Goal: Information Seeking & Learning: Learn about a topic

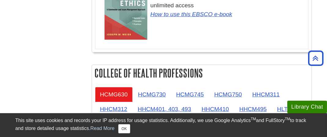
scroll to position [581, 0]
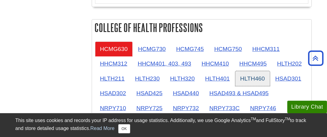
click at [247, 73] on link "HLTH460" at bounding box center [253, 78] width 35 height 15
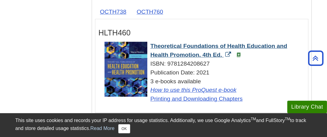
scroll to position [734, 0]
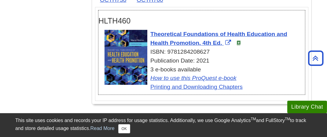
drag, startPoint x: 211, startPoint y: 46, endPoint x: 167, endPoint y: 49, distance: 43.9
click at [167, 49] on div "ISBN: 9781284208627" at bounding box center [205, 52] width 201 height 9
copy div "9781284208627"
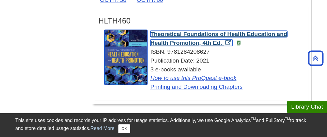
click at [182, 31] on span "Theoretical Foundations of Health Education and Health Promotion, 4th Ed." at bounding box center [218, 38] width 137 height 15
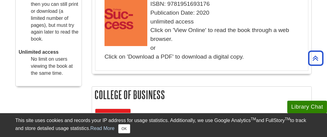
scroll to position [209, 0]
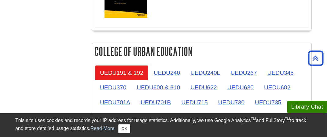
scroll to position [1040, 0]
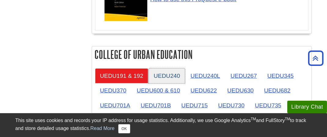
click at [160, 69] on link "UEDU240" at bounding box center [167, 76] width 36 height 15
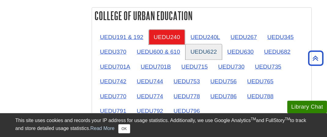
scroll to position [1071, 0]
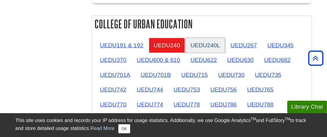
click at [200, 38] on link "UEDU240L" at bounding box center [205, 45] width 39 height 15
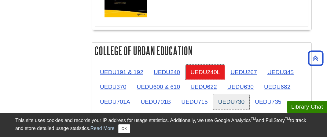
scroll to position [1040, 0]
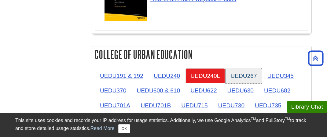
click at [241, 69] on link "UEDU267" at bounding box center [244, 76] width 36 height 15
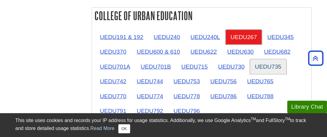
scroll to position [1071, 0]
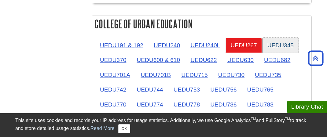
click at [275, 38] on link "UEDU345" at bounding box center [281, 45] width 36 height 15
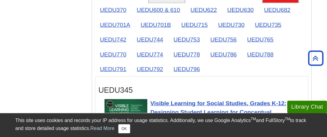
scroll to position [1040, 0]
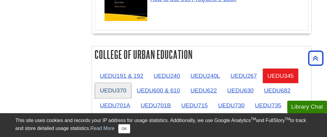
click at [116, 83] on link "UEDU370" at bounding box center [113, 90] width 36 height 15
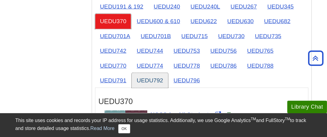
scroll to position [1101, 0]
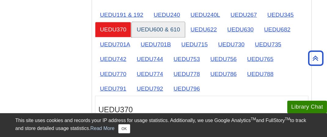
click at [163, 22] on link "UEDU600 & 610" at bounding box center [158, 29] width 53 height 15
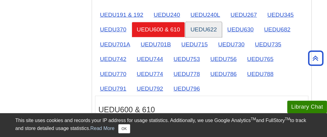
click at [204, 22] on link "UEDU622" at bounding box center [204, 29] width 36 height 15
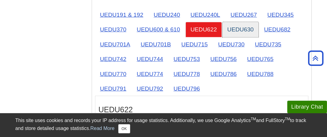
click at [239, 22] on link "UEDU630" at bounding box center [241, 29] width 36 height 15
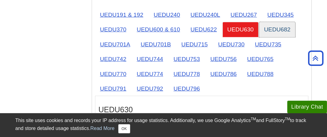
click at [270, 22] on link "UEDU682" at bounding box center [277, 29] width 36 height 15
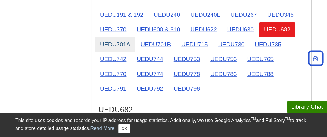
click at [121, 37] on link "UEDU701A" at bounding box center [115, 44] width 40 height 15
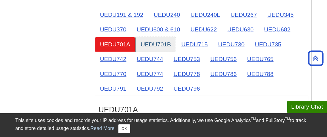
click at [151, 37] on link "UEDU701B" at bounding box center [156, 44] width 40 height 15
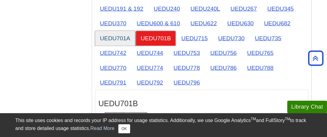
scroll to position [1071, 0]
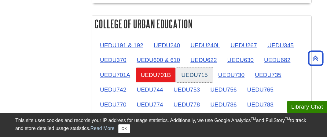
click at [198, 68] on link "UEDU715" at bounding box center [194, 75] width 36 height 15
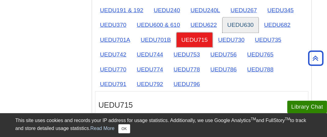
scroll to position [1101, 0]
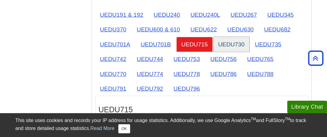
click at [229, 37] on link "UEDU730" at bounding box center [231, 44] width 36 height 15
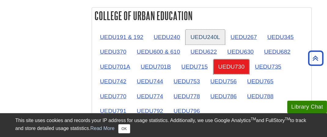
scroll to position [1071, 0]
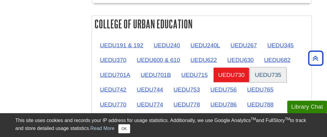
click at [270, 68] on link "UEDU735" at bounding box center [268, 75] width 36 height 15
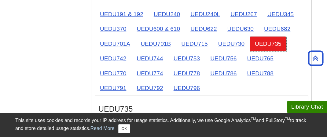
scroll to position [1101, 0]
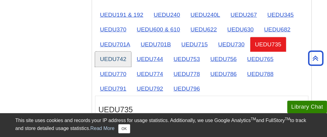
click at [110, 52] on link "UEDU742" at bounding box center [113, 59] width 36 height 15
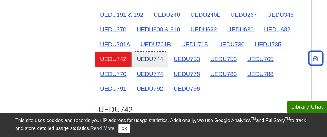
click at [146, 52] on link "UEDU744" at bounding box center [150, 59] width 36 height 15
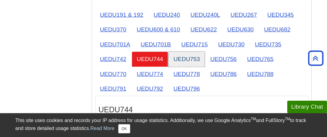
drag, startPoint x: 187, startPoint y: 43, endPoint x: 153, endPoint y: 45, distance: 33.7
click at [187, 52] on link "UEDU753" at bounding box center [187, 59] width 36 height 15
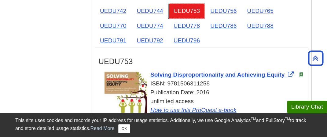
scroll to position [1132, 0]
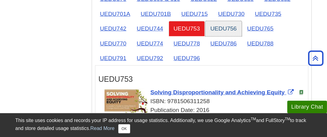
click at [214, 21] on link "UEDU756" at bounding box center [224, 28] width 36 height 15
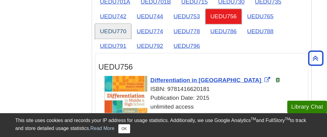
scroll to position [1101, 0]
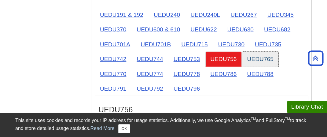
click at [261, 52] on link "UEDU765" at bounding box center [261, 59] width 36 height 15
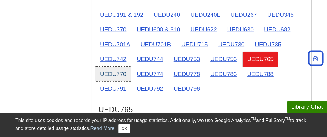
click at [110, 67] on link "UEDU770" at bounding box center [113, 74] width 36 height 15
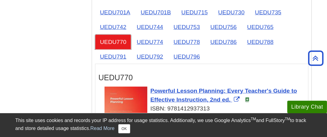
scroll to position [1132, 0]
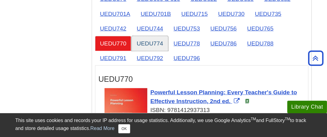
click at [143, 36] on link "UEDU774" at bounding box center [150, 43] width 36 height 15
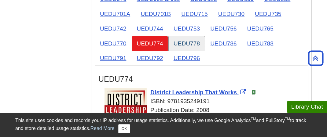
click at [184, 36] on link "UEDU778" at bounding box center [187, 43] width 36 height 15
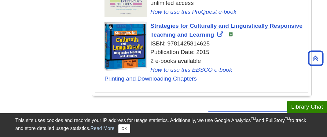
scroll to position [1285, 0]
